Goal: Transaction & Acquisition: Purchase product/service

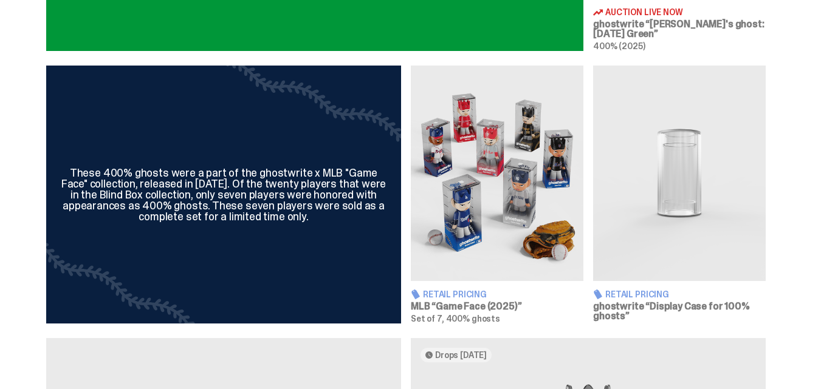
scroll to position [850, 0]
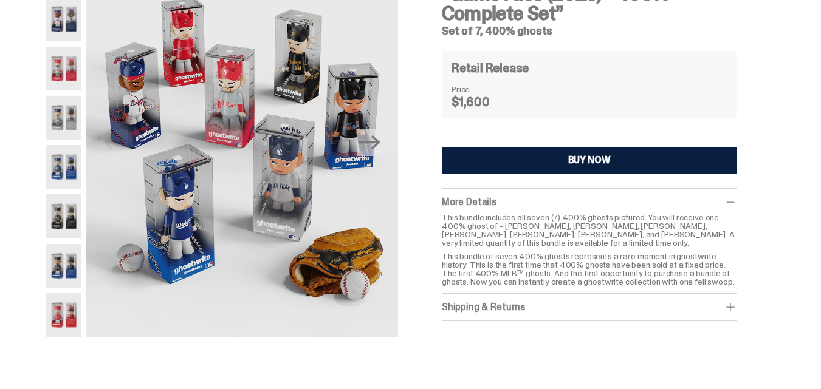
scroll to position [61, 0]
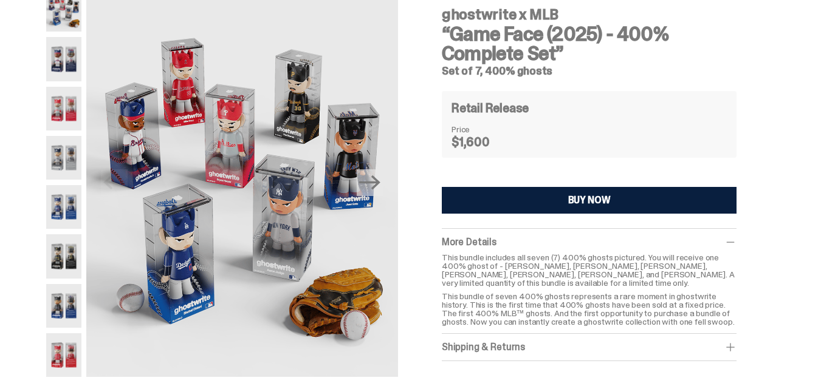
click at [554, 203] on button "BUY NOW" at bounding box center [589, 200] width 295 height 27
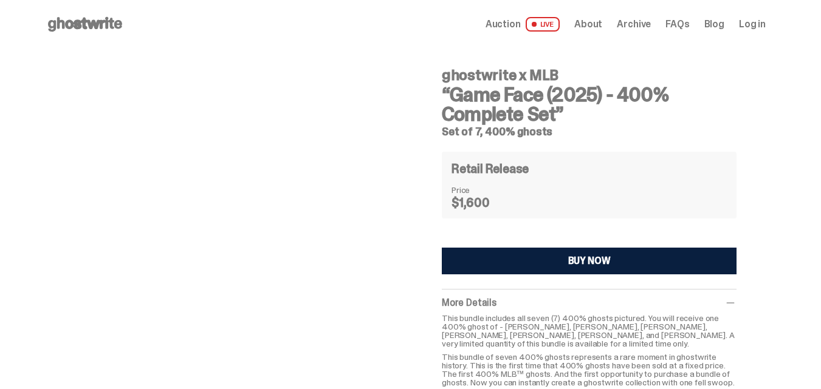
scroll to position [61, 0]
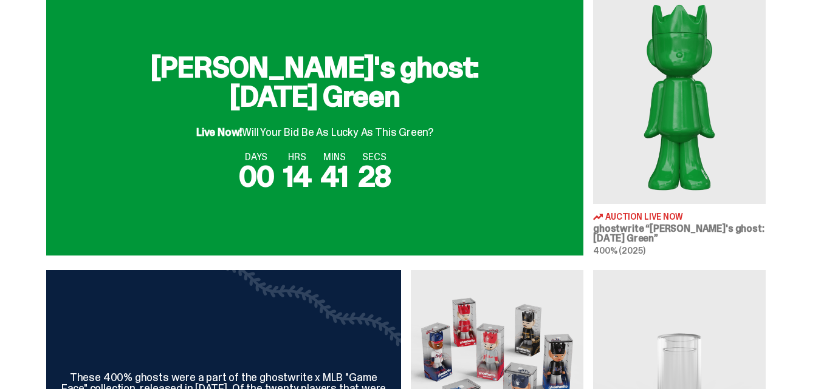
scroll to position [668, 0]
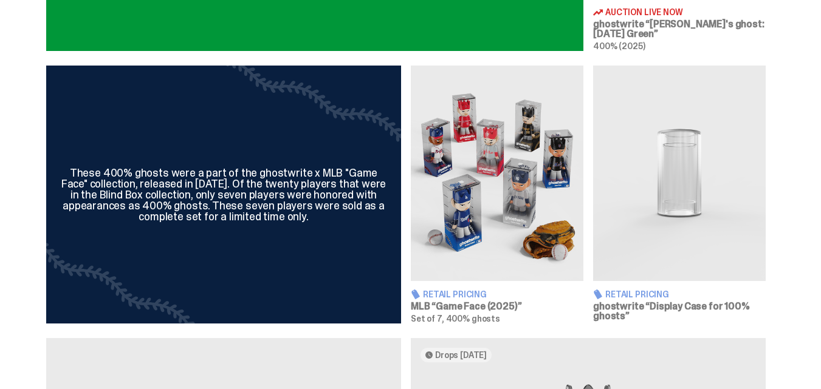
click at [640, 257] on img at bounding box center [679, 174] width 173 height 216
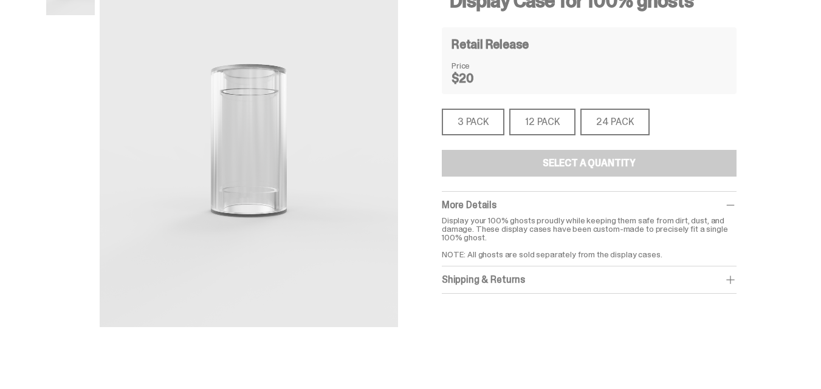
scroll to position [182, 0]
